Goal: Find specific page/section: Find specific page/section

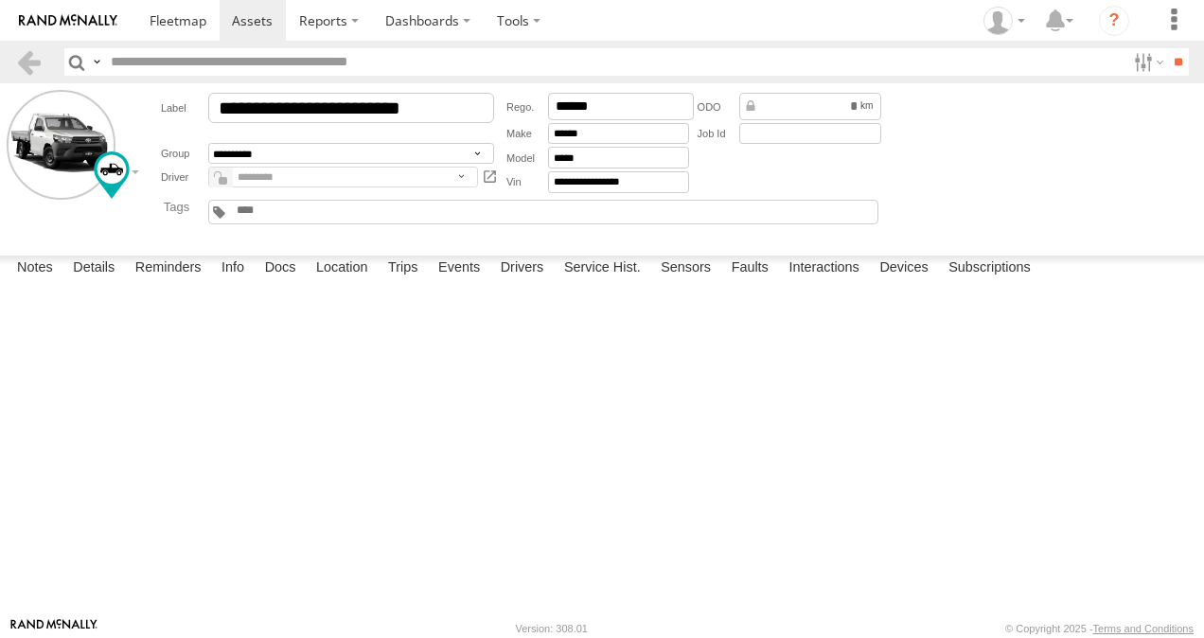
scroll to position [4531, 0]
click at [177, 22] on span at bounding box center [178, 20] width 57 height 18
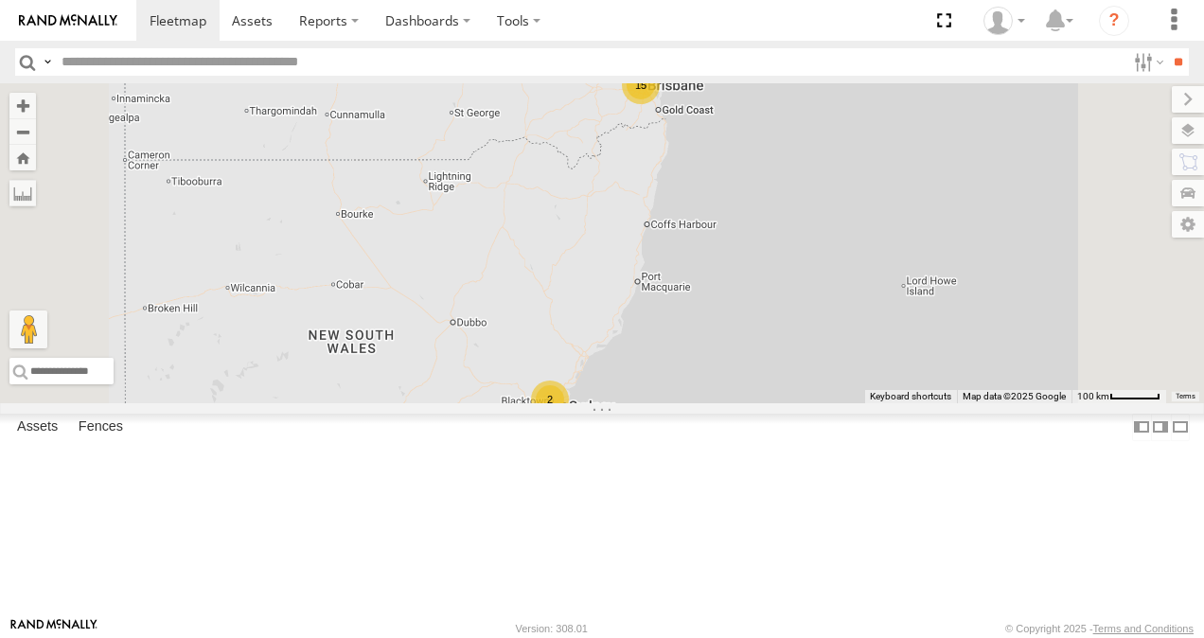
click at [0, 0] on link at bounding box center [0, 0] width 0 height 0
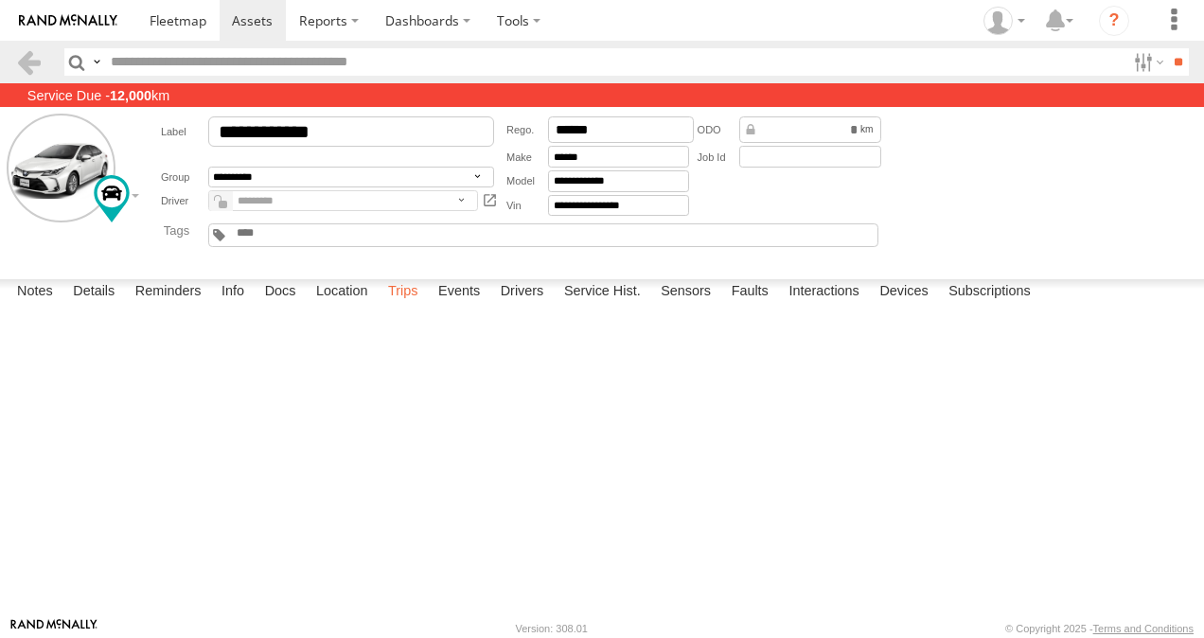
click at [411, 306] on label "Trips" at bounding box center [403, 292] width 49 height 27
